Goal: Find specific page/section: Find specific page/section

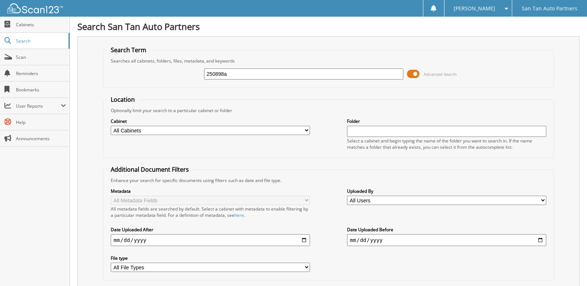
type input "250898a"
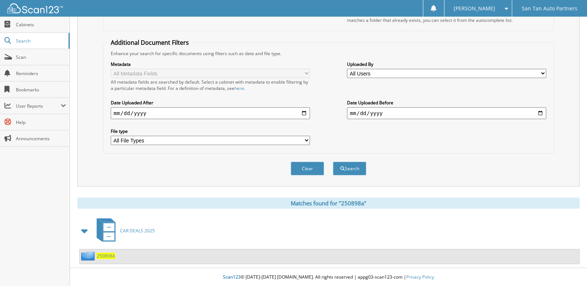
scroll to position [128, 0]
click at [104, 256] on span "250898A" at bounding box center [106, 256] width 19 height 6
